Goal: Task Accomplishment & Management: Manage account settings

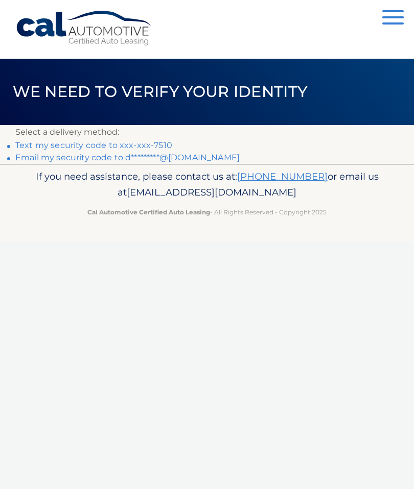
click at [151, 143] on link "Text my security code to xxx-xxx-7510" at bounding box center [93, 145] width 157 height 10
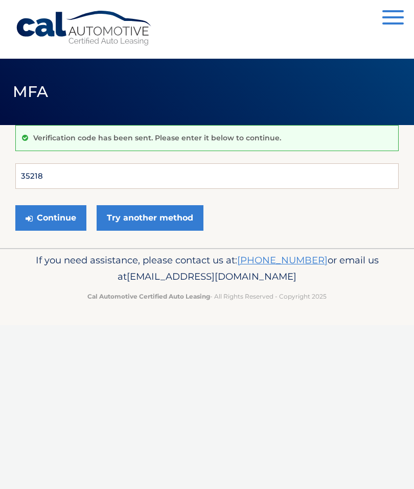
type input "352189"
click at [51, 218] on button "Continue" at bounding box center [50, 218] width 71 height 26
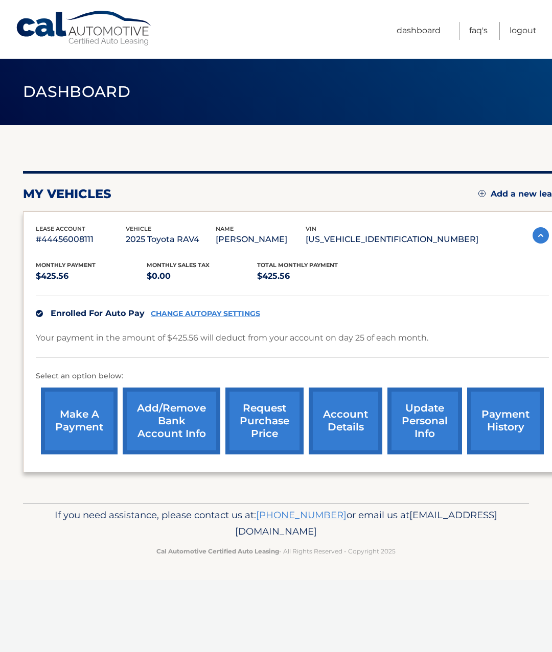
click at [338, 415] on link "account details" at bounding box center [346, 421] width 74 height 67
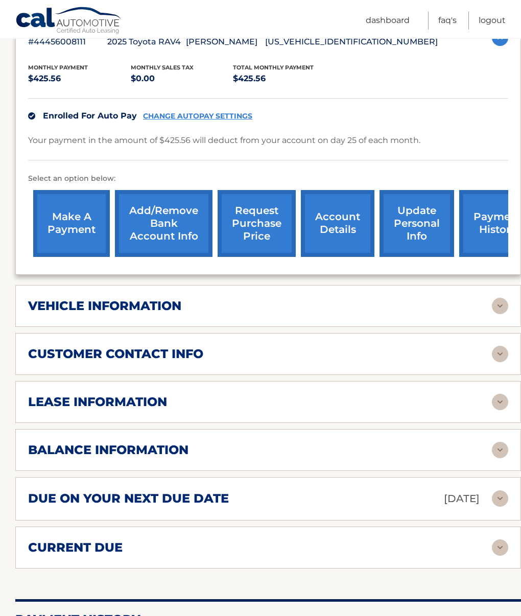
scroll to position [212, 0]
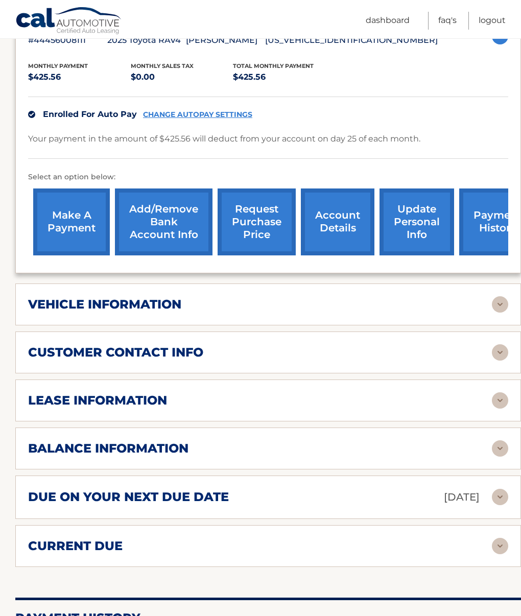
click at [497, 301] on img at bounding box center [500, 304] width 16 height 16
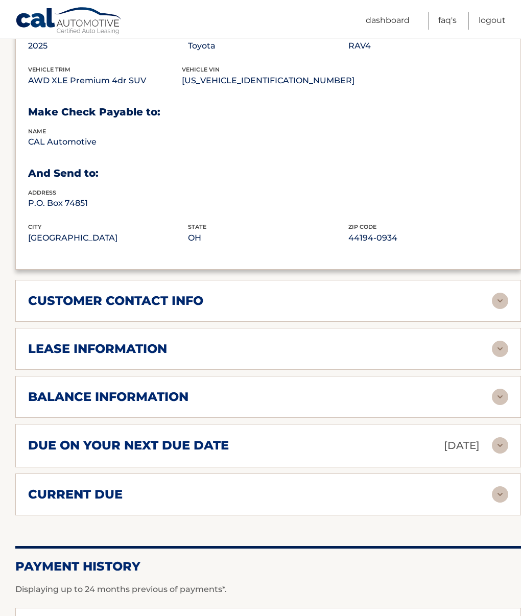
scroll to position [515, 0]
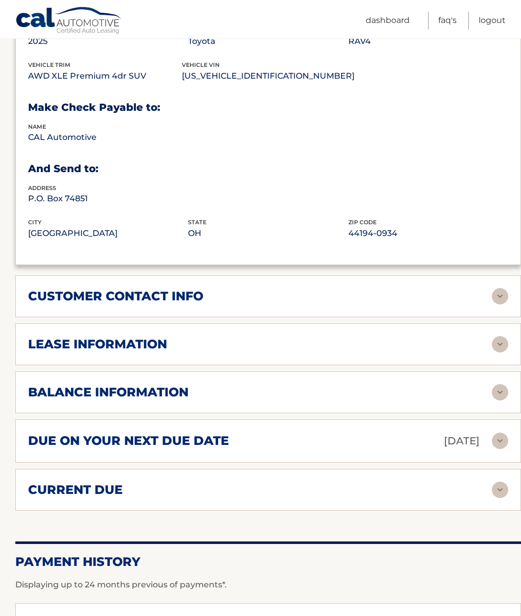
click at [499, 343] on img at bounding box center [500, 344] width 16 height 16
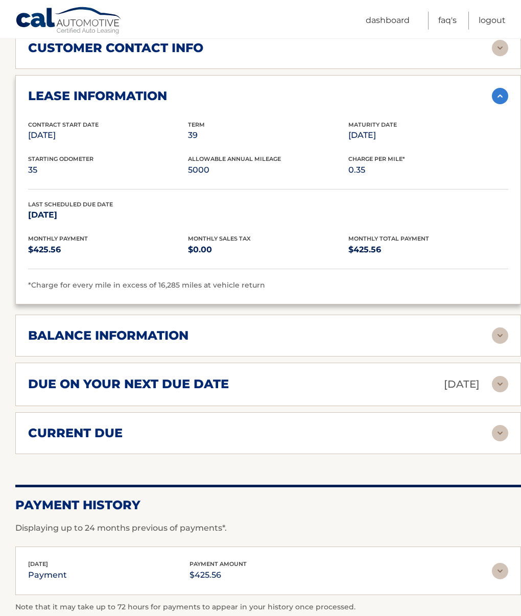
scroll to position [764, 0]
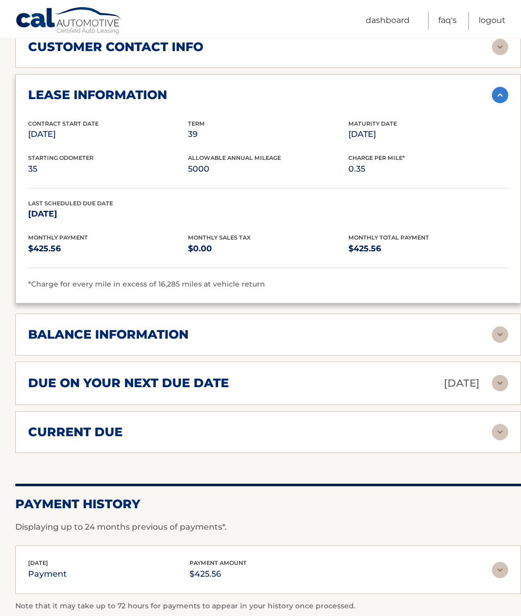
click at [498, 329] on img at bounding box center [500, 334] width 16 height 16
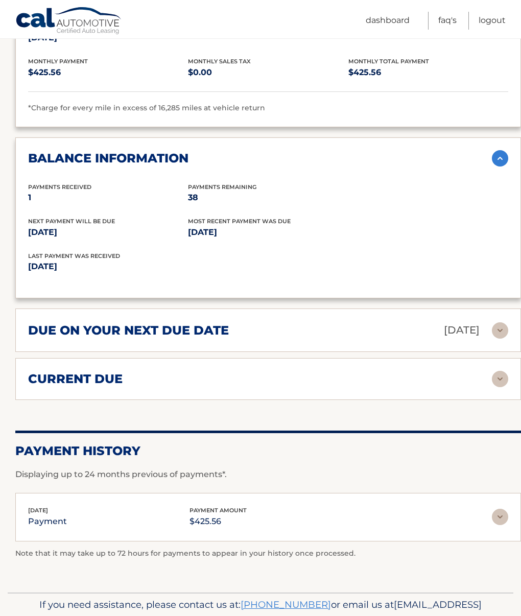
click at [494, 375] on img at bounding box center [500, 379] width 16 height 16
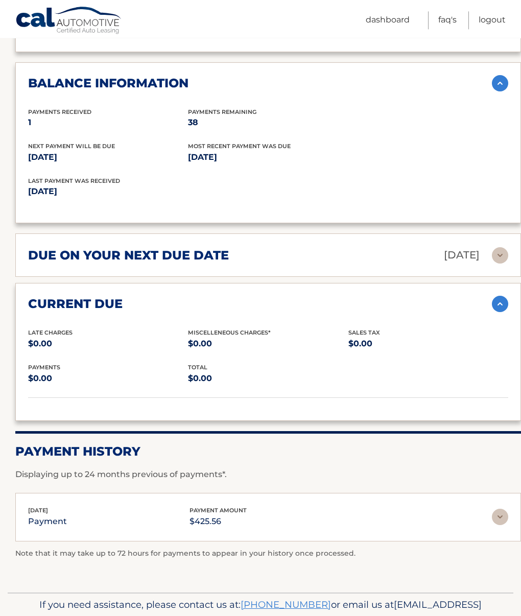
scroll to position [1015, 0]
click at [503, 509] on img at bounding box center [500, 517] width 16 height 16
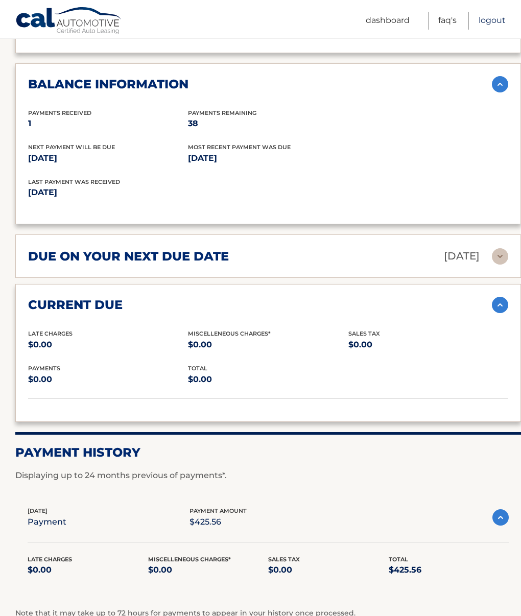
click at [496, 15] on link "Logout" at bounding box center [492, 21] width 27 height 18
